Goal: Information Seeking & Learning: Understand process/instructions

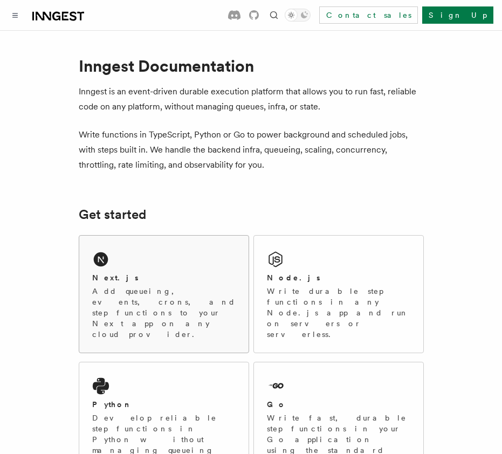
click at [142, 269] on div "Next.js Add queueing, events, crons, and step functions to your Next app on any…" at bounding box center [163, 293] width 169 height 117
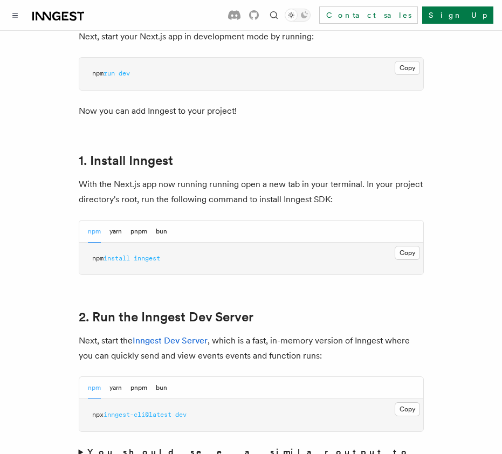
scroll to position [551, 0]
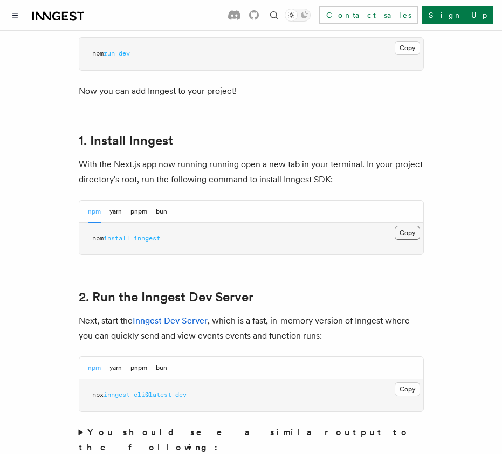
click at [411, 226] on button "Copy Copied" at bounding box center [406, 233] width 25 height 14
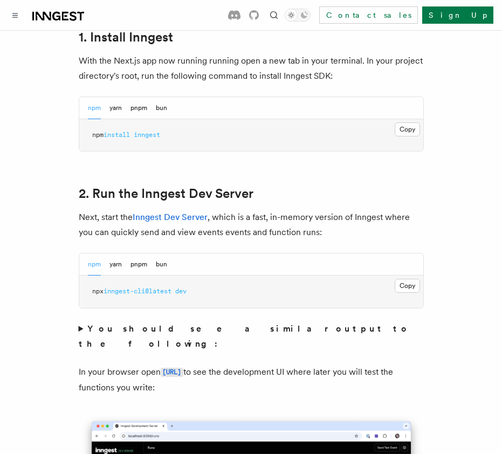
scroll to position [666, 0]
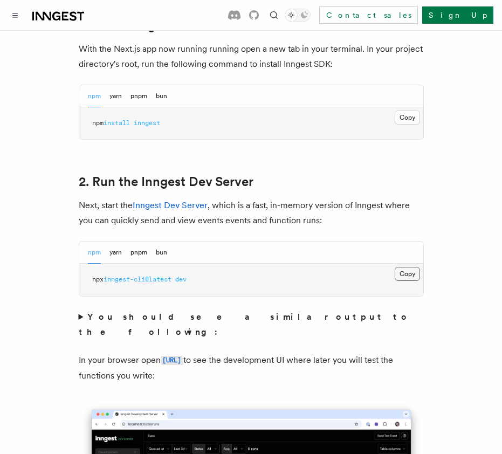
click at [411, 267] on button "Copy Copied" at bounding box center [406, 274] width 25 height 14
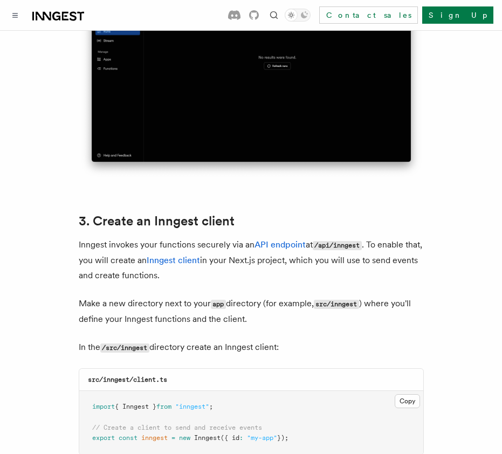
scroll to position [1117, 0]
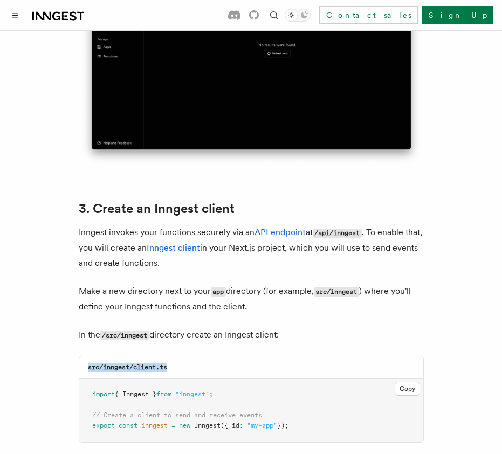
drag, startPoint x: 183, startPoint y: 335, endPoint x: 85, endPoint y: 336, distance: 98.1
click at [85, 356] on div "src/inngest/client.ts" at bounding box center [251, 367] width 344 height 22
click at [181, 356] on div "src/inngest/client.ts" at bounding box center [251, 367] width 344 height 22
drag, startPoint x: 168, startPoint y: 337, endPoint x: 103, endPoint y: 339, distance: 64.7
click at [103, 356] on div "src/inngest/client.ts" at bounding box center [251, 367] width 344 height 22
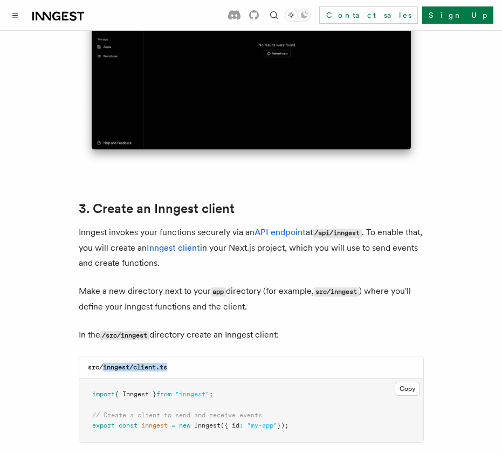
copy code "inngest/client.ts"
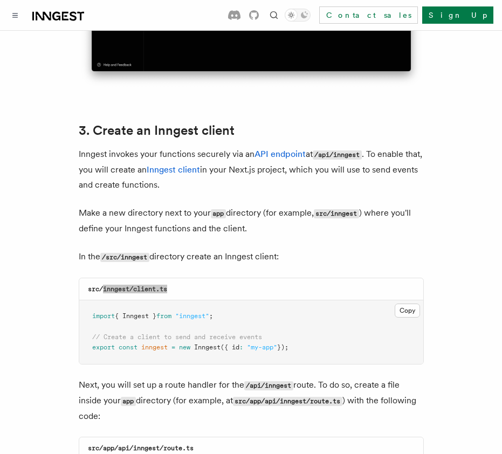
scroll to position [1198, 0]
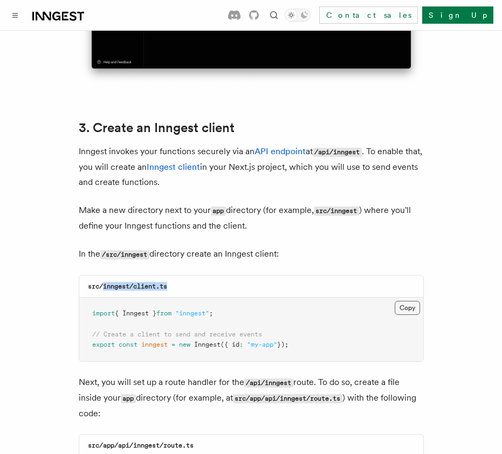
click at [408, 301] on button "Copy Copied" at bounding box center [406, 308] width 25 height 14
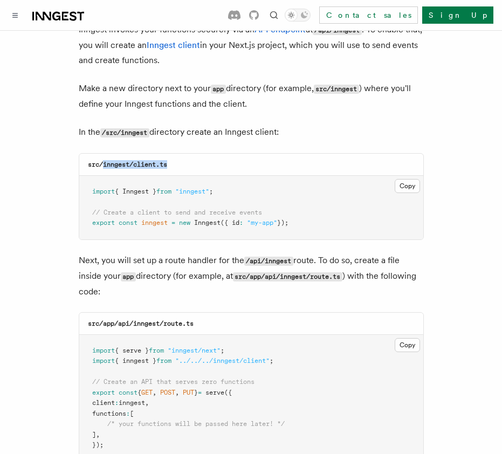
scroll to position [1321, 0]
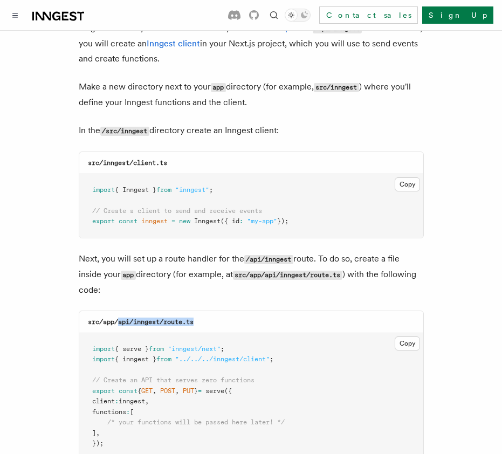
drag, startPoint x: 208, startPoint y: 291, endPoint x: 120, endPoint y: 291, distance: 87.8
click at [117, 311] on div "src/app/api/inngest/route.ts" at bounding box center [251, 322] width 344 height 22
copy code "api/inngest/route.ts"
drag, startPoint x: 206, startPoint y: 291, endPoint x: 194, endPoint y: 291, distance: 12.4
click at [191, 311] on div "src/app/api/inngest/route.ts" at bounding box center [251, 322] width 344 height 22
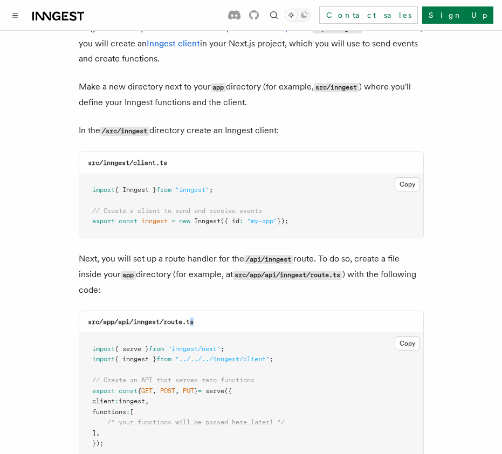
click at [198, 311] on div "src/app/api/inngest/route.ts" at bounding box center [251, 322] width 344 height 22
drag, startPoint x: 207, startPoint y: 289, endPoint x: 135, endPoint y: 294, distance: 71.8
click at [134, 311] on div "src/app/api/inngest/route.ts" at bounding box center [251, 322] width 344 height 22
copy code "inngest/route.ts"
click at [400, 336] on button "Copy Copied" at bounding box center [406, 343] width 25 height 14
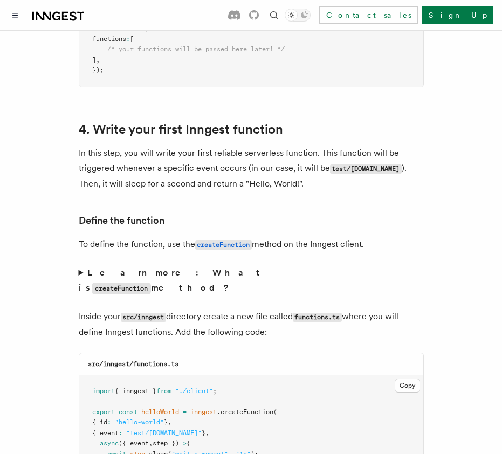
scroll to position [1698, 0]
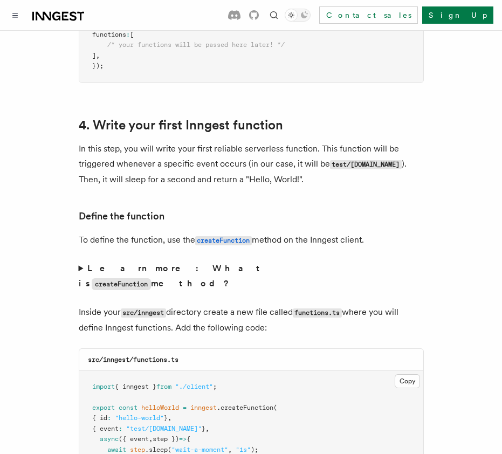
drag, startPoint x: 136, startPoint y: 315, endPoint x: 183, endPoint y: 311, distance: 47.5
click at [183, 349] on div "src/inngest/functions.ts" at bounding box center [251, 360] width 344 height 22
drag, startPoint x: 182, startPoint y: 314, endPoint x: 135, endPoint y: 315, distance: 46.9
click at [135, 349] on div "src/inngest/functions.ts" at bounding box center [251, 360] width 344 height 22
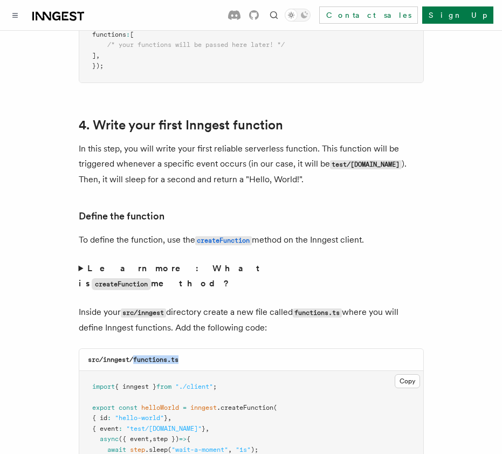
copy code "functions.ts"
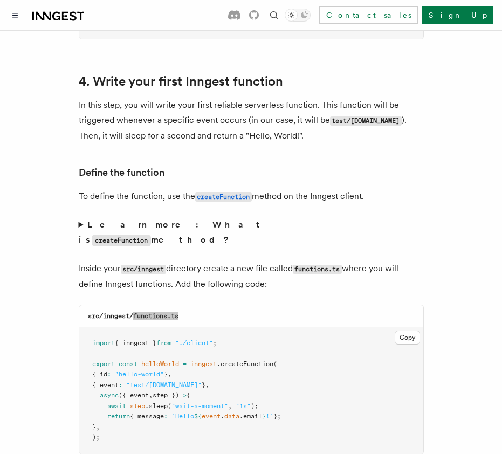
scroll to position [1743, 0]
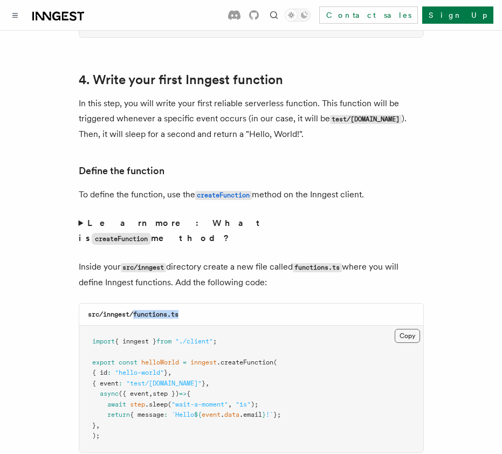
click at [403, 329] on button "Copy Copied" at bounding box center [406, 336] width 25 height 14
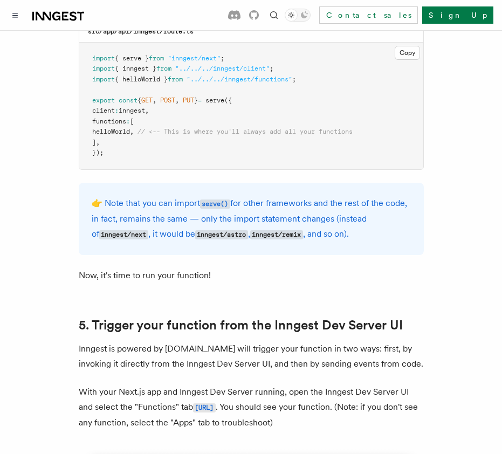
scroll to position [2364, 0]
